Goal: Use online tool/utility: Utilize a website feature to perform a specific function

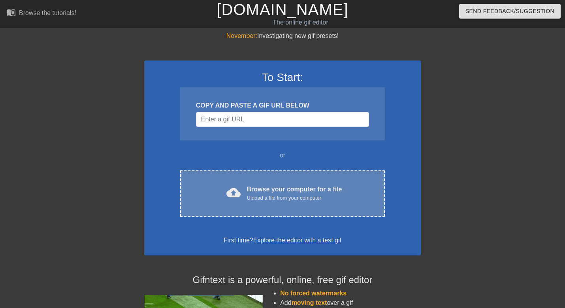
click at [223, 199] on div "cloud_upload" at bounding box center [231, 193] width 17 height 17
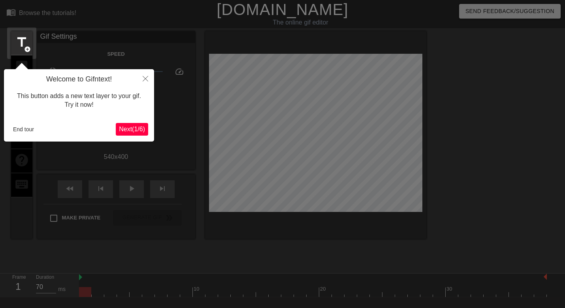
scroll to position [19, 0]
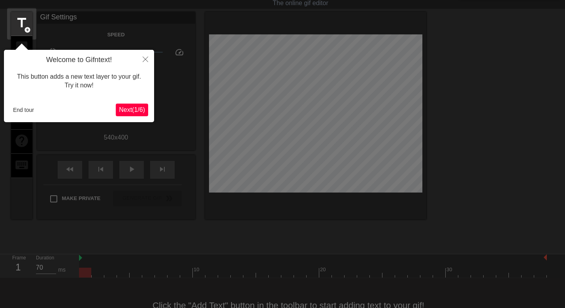
click at [148, 58] on button "Close" at bounding box center [145, 59] width 17 height 18
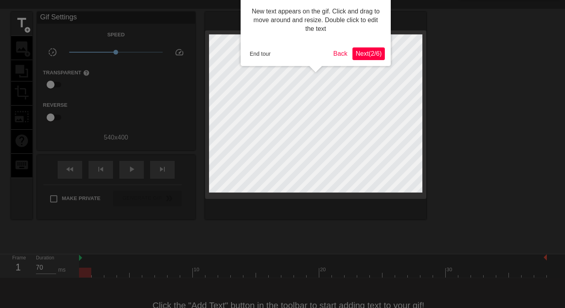
scroll to position [0, 0]
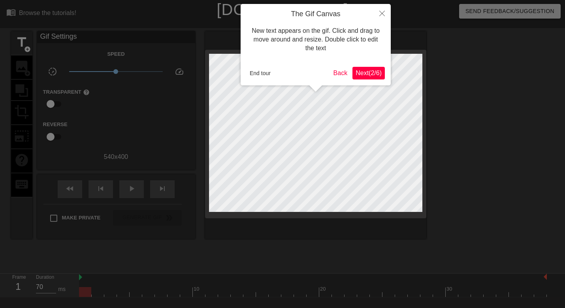
click at [367, 62] on div "The Gif Canvas New text appears on the gif. Click and drag to move around and r…" at bounding box center [315, 44] width 150 height 81
click at [367, 71] on span "Next ( 2 / 6 )" at bounding box center [368, 72] width 26 height 7
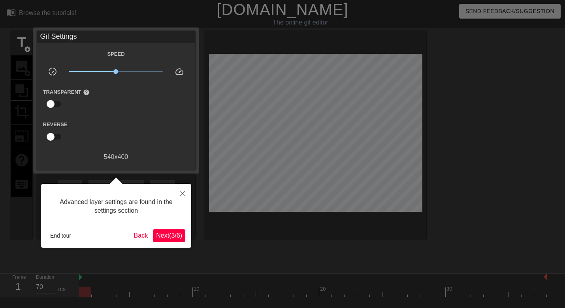
scroll to position [19, 0]
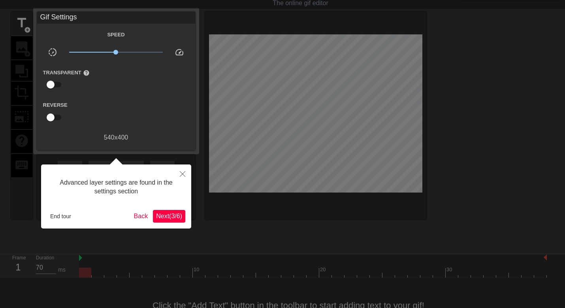
click at [162, 216] on span "Next ( 3 / 6 )" at bounding box center [169, 215] width 26 height 7
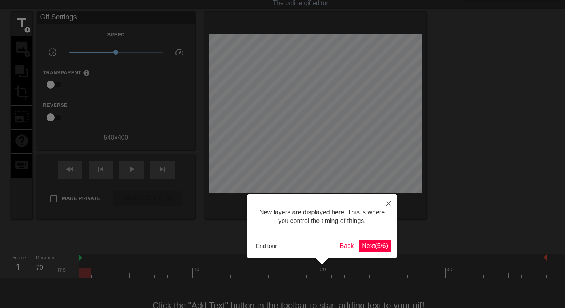
scroll to position [7, 0]
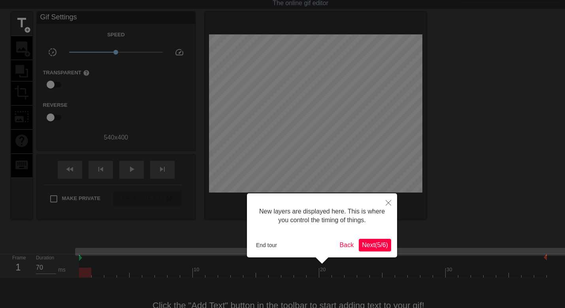
click at [376, 242] on span "Next ( 5 / 6 )" at bounding box center [375, 244] width 26 height 7
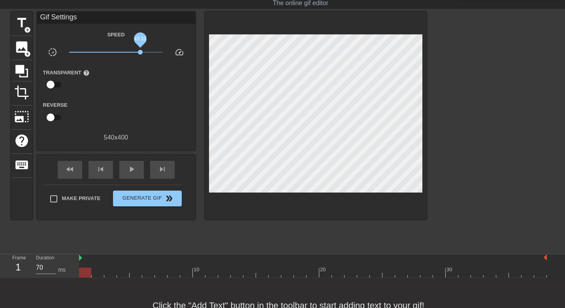
drag, startPoint x: 115, startPoint y: 51, endPoint x: 141, endPoint y: 51, distance: 25.7
click at [141, 51] on span "x3.31" at bounding box center [140, 52] width 5 height 5
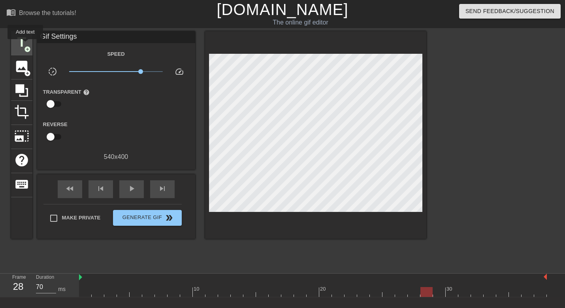
scroll to position [0, 0]
click at [22, 50] on div "title add_circle" at bounding box center [21, 43] width 21 height 24
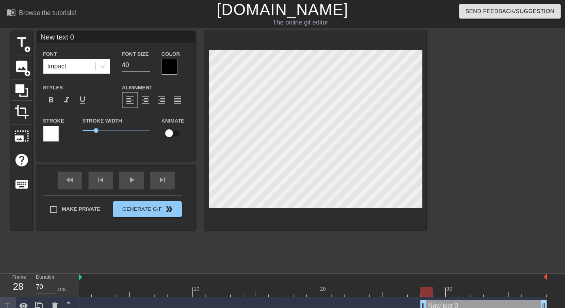
click at [80, 67] on div "Impact" at bounding box center [69, 66] width 52 height 14
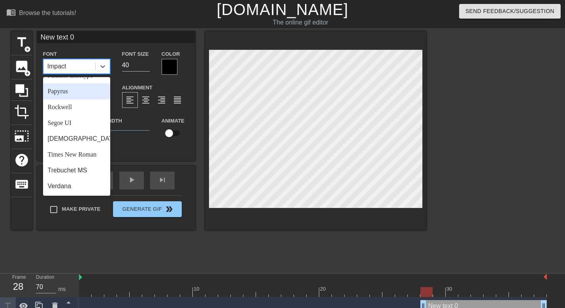
scroll to position [273, 0]
click at [77, 154] on div "Times New Roman" at bounding box center [76, 154] width 67 height 16
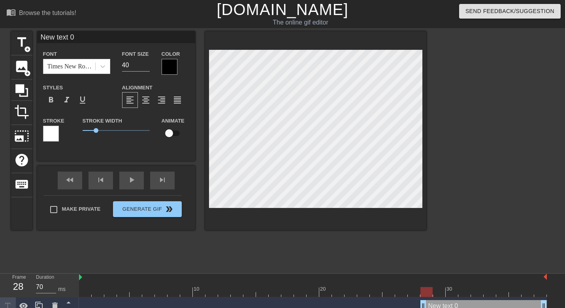
type input "G"
type textarea "G"
type input "GR"
type textarea "GR"
type input "GRO"
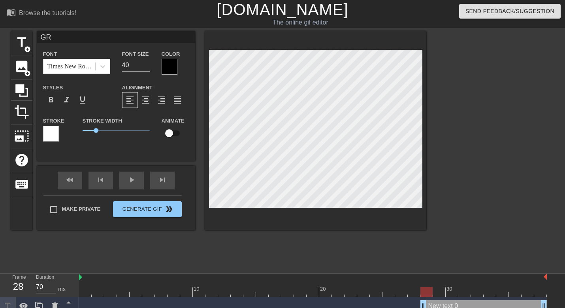
type textarea "GRO"
type input "GROO"
type textarea "GROO"
type input "GROOM"
type textarea "GROOM"
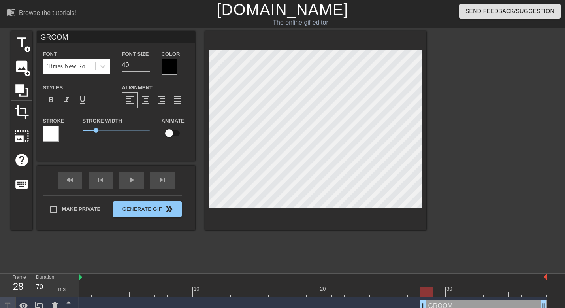
type input "GROOMI"
type textarea "GROOMI"
type input "GROOMIN"
type textarea "GROOMIN"
type input "GROOMING"
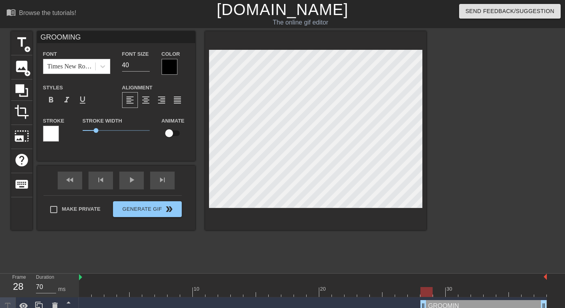
scroll to position [0, 2]
type textarea "GROOMING"
click at [165, 65] on div at bounding box center [169, 67] width 16 height 16
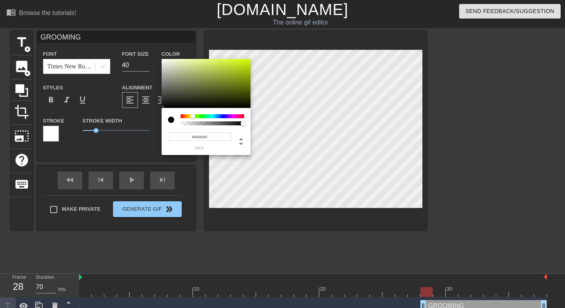
drag, startPoint x: 194, startPoint y: 116, endPoint x: 181, endPoint y: 117, distance: 13.0
click at [183, 117] on div at bounding box center [212, 116] width 64 height 4
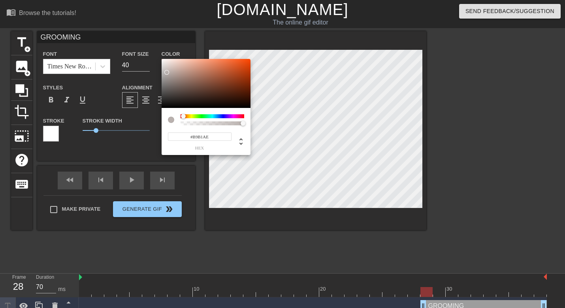
type input "#FFFFFF"
drag, startPoint x: 171, startPoint y: 79, endPoint x: 153, endPoint y: 42, distance: 41.3
click at [153, 42] on div "#FFFFFF hex" at bounding box center [282, 154] width 565 height 308
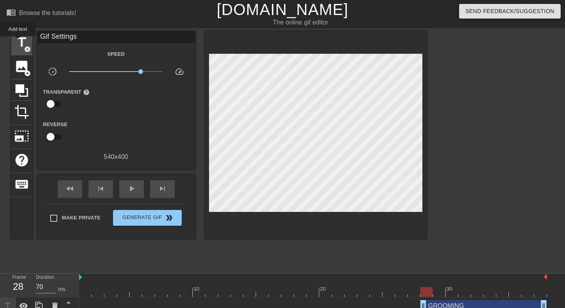
click at [18, 42] on span "title" at bounding box center [21, 42] width 15 height 15
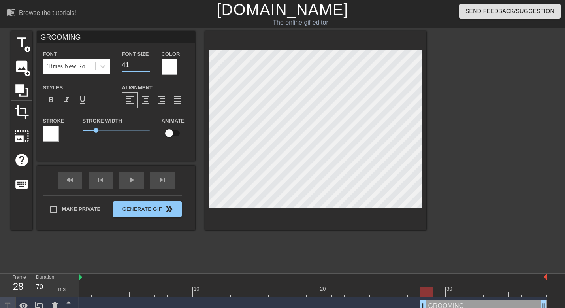
click at [147, 62] on input "41" at bounding box center [136, 65] width 28 height 13
click at [147, 62] on input "42" at bounding box center [136, 65] width 28 height 13
click at [147, 62] on input "43" at bounding box center [136, 65] width 28 height 13
click at [147, 62] on input "44" at bounding box center [136, 65] width 28 height 13
click at [147, 62] on input "45" at bounding box center [136, 65] width 28 height 13
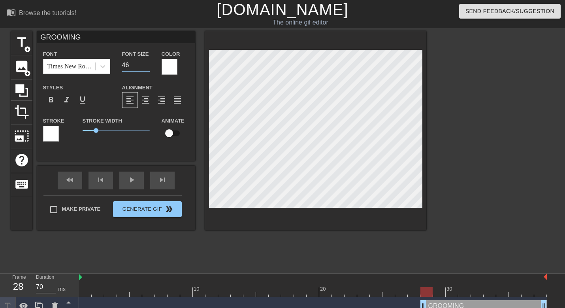
click at [147, 62] on input "46" at bounding box center [136, 65] width 28 height 13
click at [147, 62] on input "47" at bounding box center [136, 65] width 28 height 13
click at [147, 62] on input "48" at bounding box center [136, 65] width 28 height 13
click at [147, 62] on input "49" at bounding box center [136, 65] width 28 height 13
click at [147, 62] on input "50" at bounding box center [136, 65] width 28 height 13
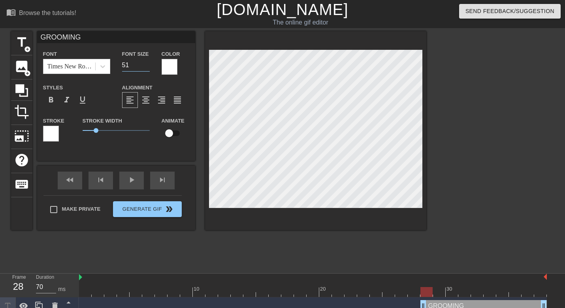
click at [147, 62] on input "51" at bounding box center [136, 65] width 28 height 13
click at [147, 62] on input "52" at bounding box center [136, 65] width 28 height 13
click at [147, 62] on input "53" at bounding box center [136, 65] width 28 height 13
click at [147, 62] on input "54" at bounding box center [136, 65] width 28 height 13
click at [147, 62] on input "55" at bounding box center [136, 65] width 28 height 13
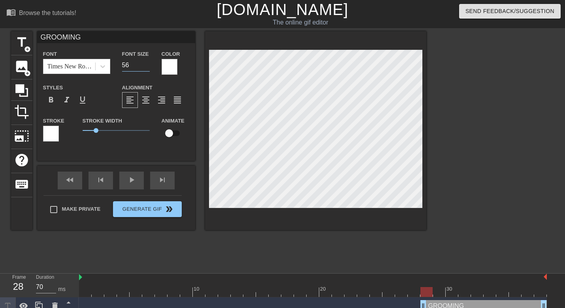
click at [147, 62] on input "56" at bounding box center [136, 65] width 28 height 13
click at [147, 62] on input "57" at bounding box center [136, 65] width 28 height 13
click at [147, 62] on input "58" at bounding box center [136, 65] width 28 height 13
click at [147, 62] on input "59" at bounding box center [136, 65] width 28 height 13
click at [147, 62] on input "60" at bounding box center [136, 65] width 28 height 13
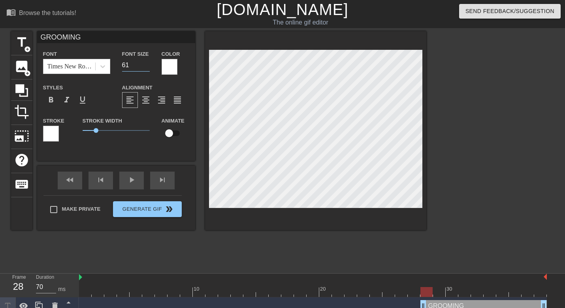
click at [147, 62] on input "61" at bounding box center [136, 65] width 28 height 13
click at [147, 62] on input "62" at bounding box center [136, 65] width 28 height 13
click at [147, 62] on input "63" at bounding box center [136, 65] width 28 height 13
click at [147, 62] on input "64" at bounding box center [136, 65] width 28 height 13
click at [147, 62] on input "65" at bounding box center [136, 65] width 28 height 13
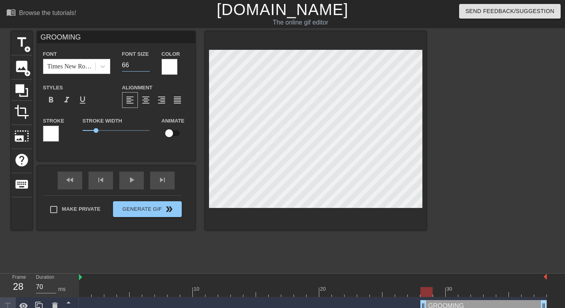
click at [147, 62] on input "66" at bounding box center [136, 65] width 28 height 13
click at [147, 62] on input "67" at bounding box center [136, 65] width 28 height 13
click at [147, 62] on input "68" at bounding box center [136, 65] width 28 height 13
click at [147, 61] on input "69" at bounding box center [136, 65] width 28 height 13
click at [147, 61] on input "70" at bounding box center [136, 65] width 28 height 13
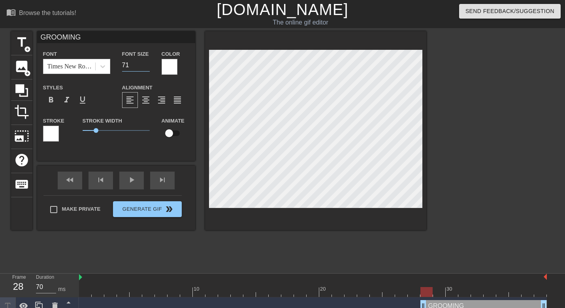
click at [147, 61] on input "71" at bounding box center [136, 65] width 28 height 13
click at [147, 61] on input "72" at bounding box center [136, 65] width 28 height 13
click at [147, 61] on input "73" at bounding box center [136, 65] width 28 height 13
click at [147, 61] on input "74" at bounding box center [136, 65] width 28 height 13
click at [147, 61] on input "75" at bounding box center [136, 65] width 28 height 13
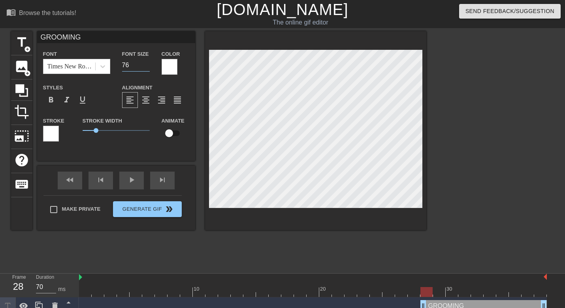
click at [147, 61] on input "76" at bounding box center [136, 65] width 28 height 13
type input "77"
click at [147, 61] on input "77" at bounding box center [136, 65] width 28 height 13
click at [108, 242] on div "title add_circle image add_circle crop photo_size_select_large help keyboard GR…" at bounding box center [218, 149] width 415 height 237
click at [172, 130] on input "checkbox" at bounding box center [168, 133] width 45 height 15
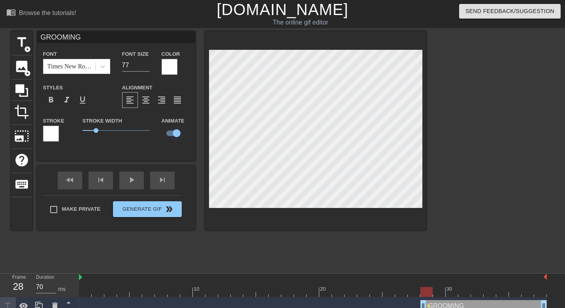
click at [176, 132] on input "checkbox" at bounding box center [176, 133] width 45 height 15
checkbox input "false"
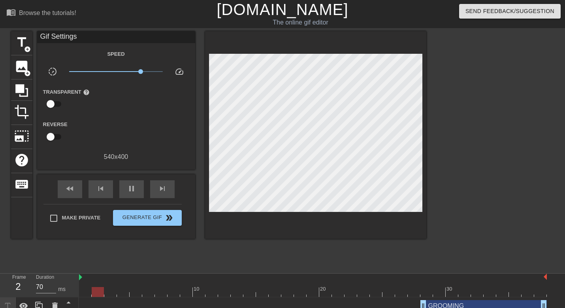
click at [128, 176] on div "fast_rewind skip_previous pause skip_next" at bounding box center [116, 189] width 129 height 30
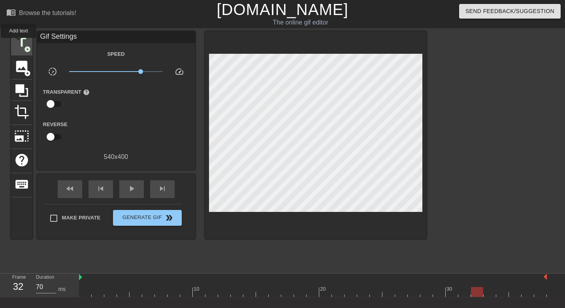
click at [19, 43] on span "title" at bounding box center [21, 42] width 15 height 15
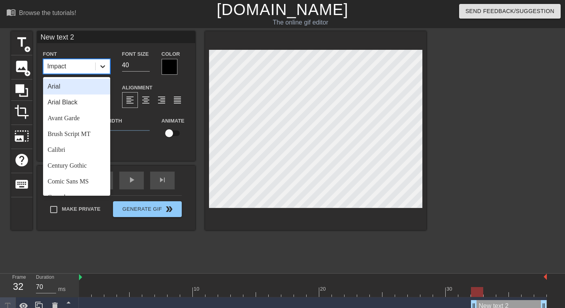
click at [104, 64] on icon at bounding box center [103, 66] width 8 height 8
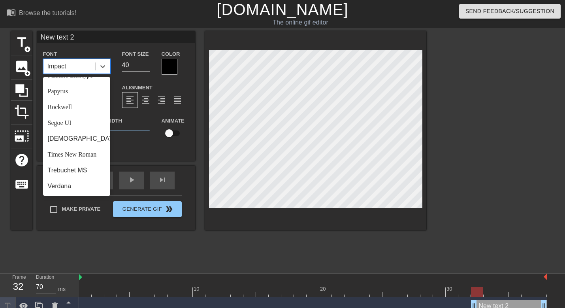
scroll to position [273, 0]
click at [68, 152] on div "Times New Roman" at bounding box center [76, 154] width 67 height 16
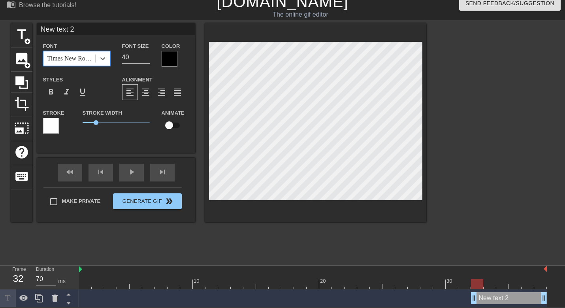
scroll to position [8, 0]
click at [53, 276] on input "127" at bounding box center [46, 278] width 20 height 13
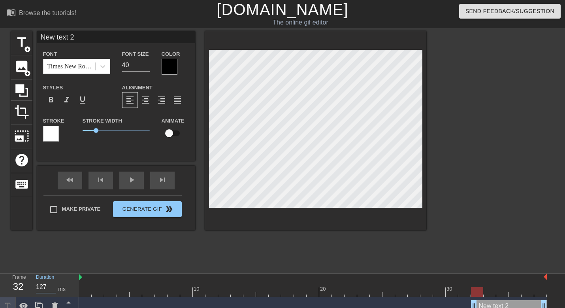
scroll to position [0, 0]
click at [42, 287] on input "127" at bounding box center [46, 286] width 20 height 13
type input "20000"
click at [130, 65] on input "40" at bounding box center [136, 65] width 28 height 13
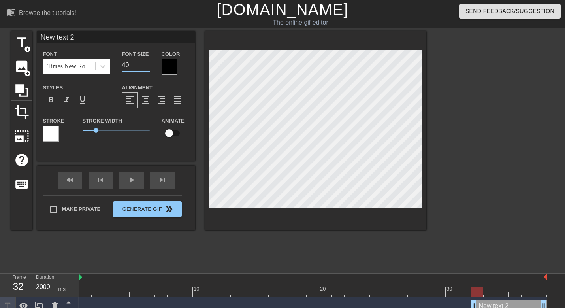
click at [130, 65] on input "40" at bounding box center [136, 65] width 28 height 13
type input "70"
type input "G"
type textarea "G"
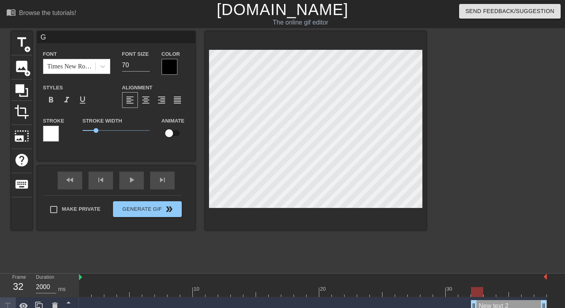
scroll to position [0, 0]
type input "GR"
type textarea "GR"
type input "GRO"
type textarea "GRO"
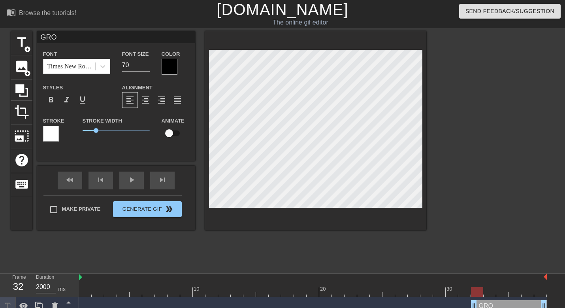
type input "GROO"
type textarea "GROO"
type input "GROOM"
type textarea "GROOM"
type input "GROOMI"
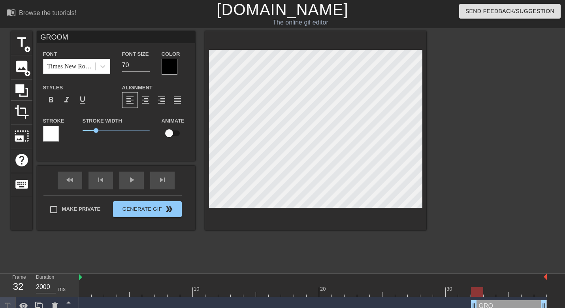
type textarea "GROOMI"
type input "GROOMIN"
type textarea "GROOMIN"
type input "GROOMING"
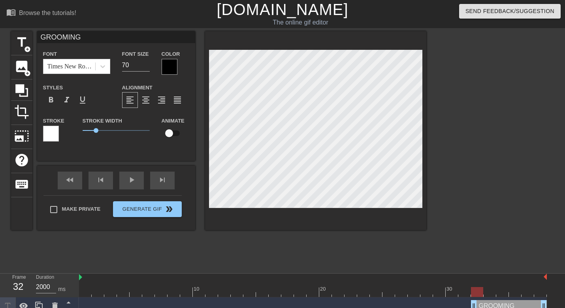
type textarea "GROOMING"
click at [162, 66] on div at bounding box center [169, 67] width 16 height 16
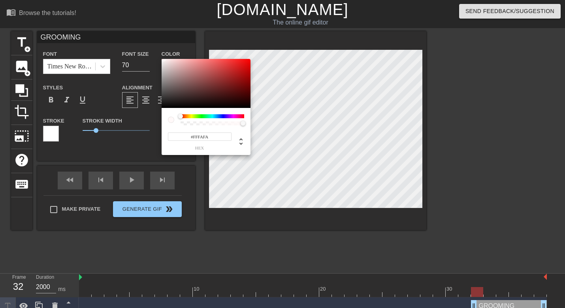
type input "#FFFFFF"
drag, startPoint x: 169, startPoint y: 81, endPoint x: 149, endPoint y: 52, distance: 34.9
click at [150, 52] on div "#FFFFFF hex" at bounding box center [282, 154] width 565 height 308
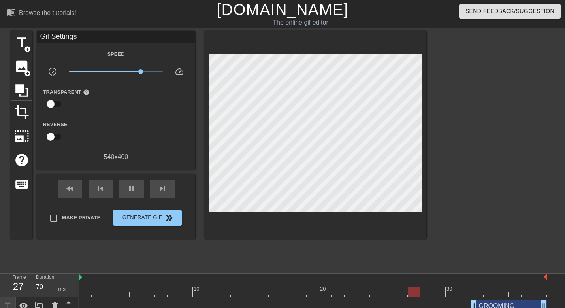
type input "20000"
